Goal: Task Accomplishment & Management: Manage account settings

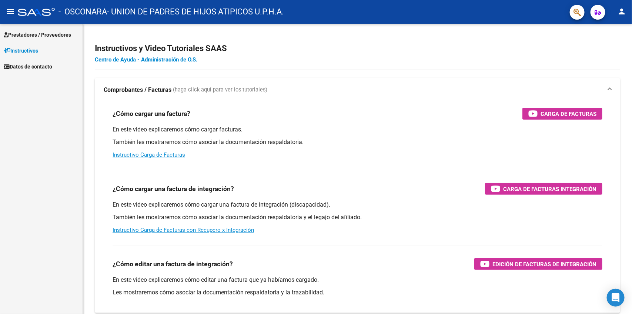
click at [389, 15] on div "- OSCONARA - UNION DE PADRES DE HIJOS ATIPICOS U.P.H.A." at bounding box center [291, 12] width 546 height 16
click at [552, 50] on h2 "Instructivos y Video Tutoriales SAAS" at bounding box center [357, 48] width 525 height 14
click at [624, 10] on mat-icon "person" at bounding box center [621, 11] width 9 height 9
click at [620, 26] on button "person Mi Perfil" at bounding box center [606, 31] width 45 height 18
